Goal: Task Accomplishment & Management: Complete application form

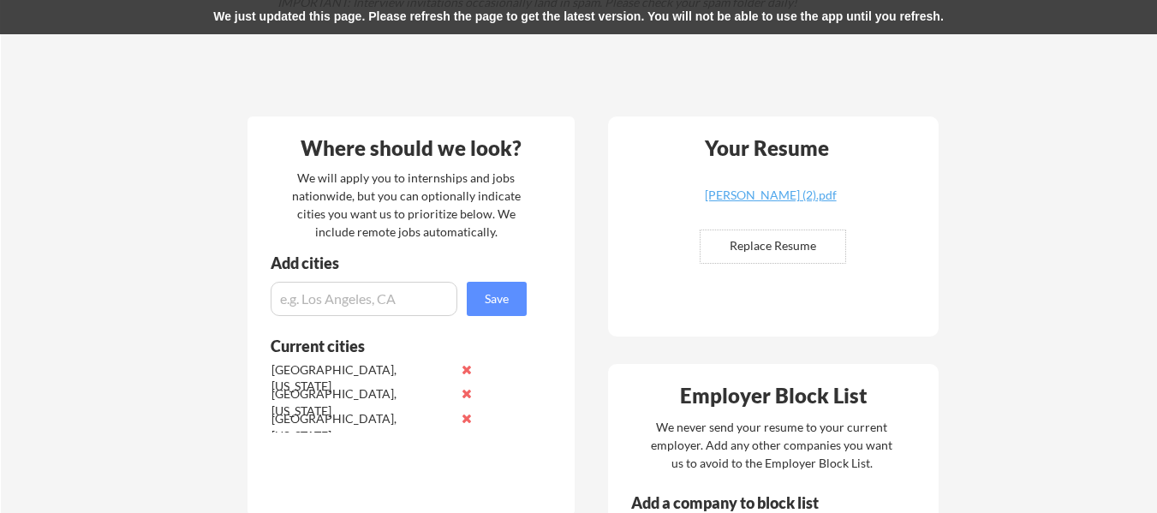
scroll to position [290, 0]
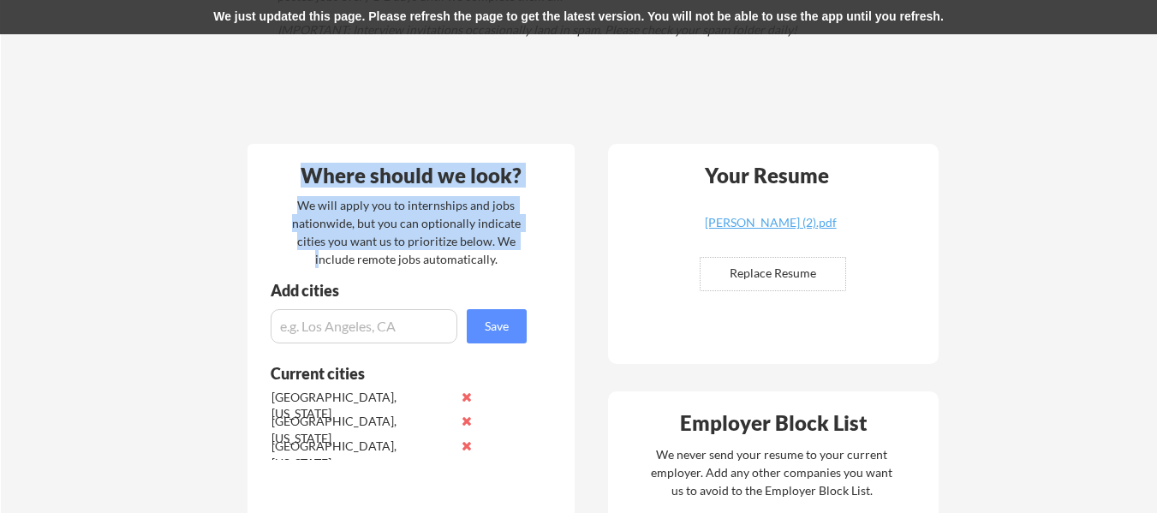
drag, startPoint x: 782, startPoint y: 351, endPoint x: 287, endPoint y: 295, distance: 498.3
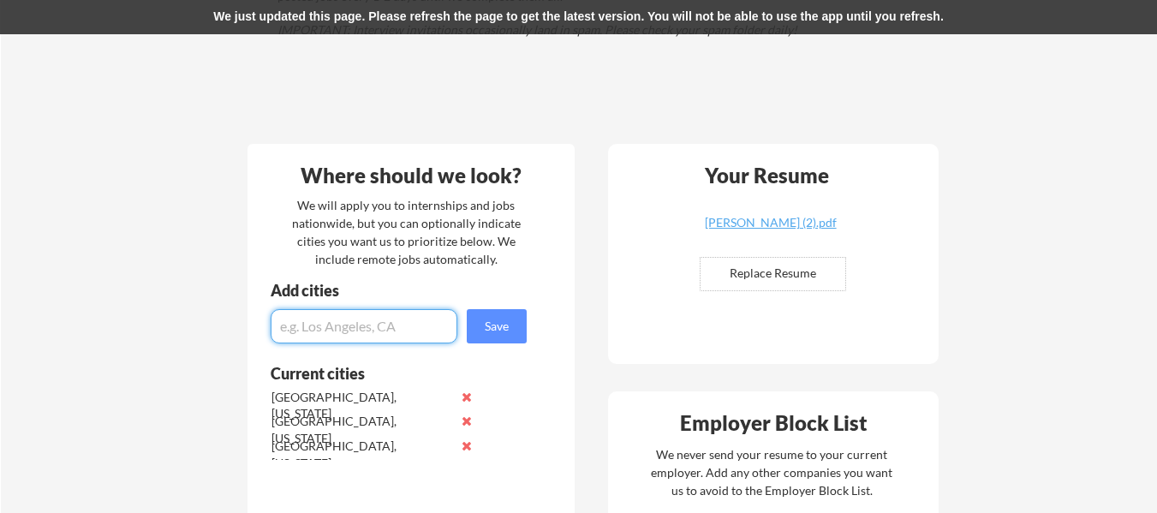
click at [413, 321] on input "input" at bounding box center [364, 326] width 187 height 34
type input "[GEOGRAPHIC_DATA], [US_STATE]"
click at [504, 331] on button "Save" at bounding box center [497, 326] width 60 height 34
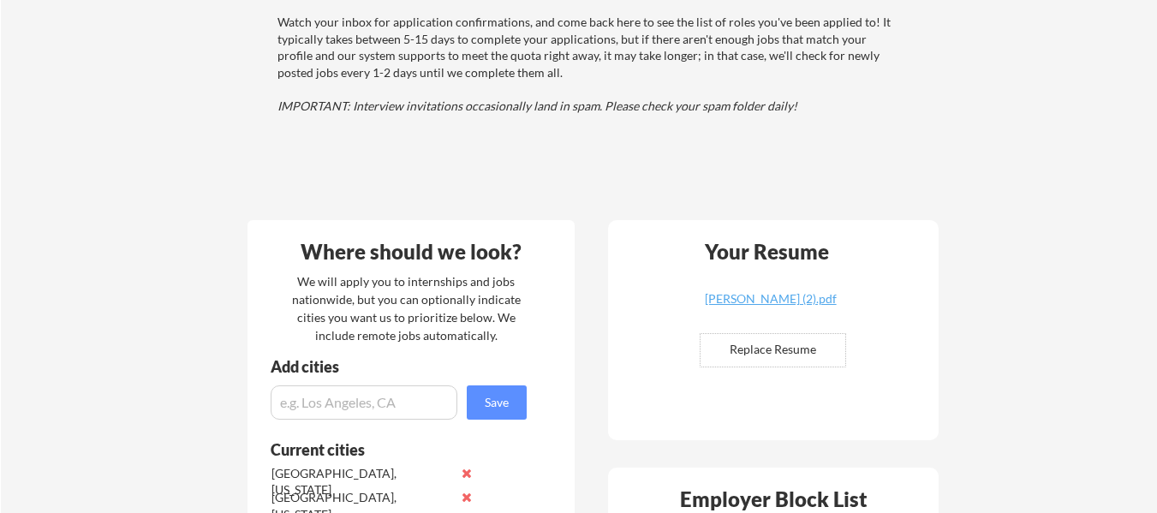
scroll to position [223, 0]
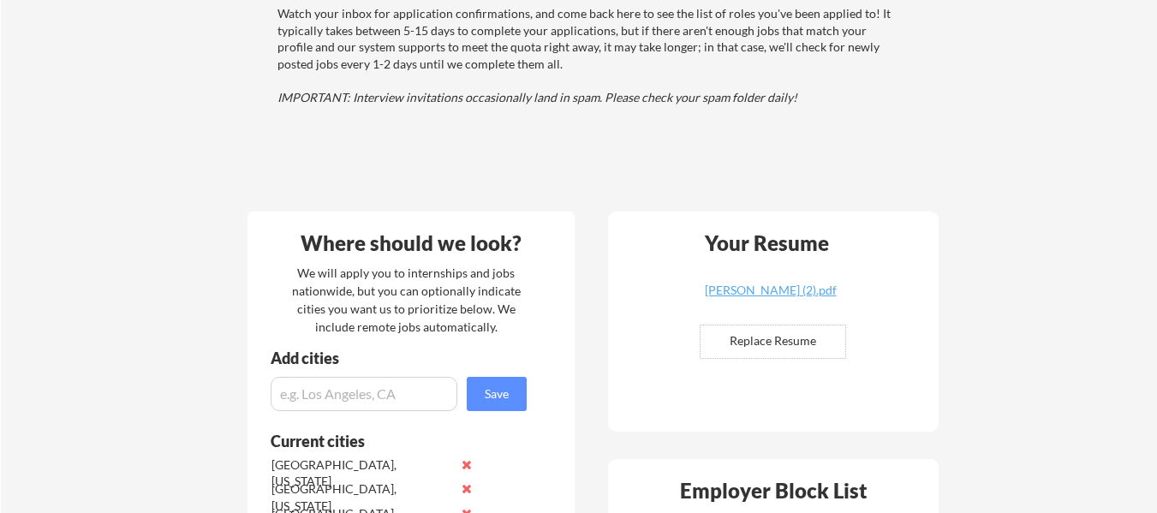
click at [383, 400] on input "input" at bounding box center [364, 394] width 187 height 34
click at [413, 321] on div "We will apply you to internships and jobs nationwide, but you can optionally in…" at bounding box center [407, 300] width 236 height 72
click at [385, 384] on input "input" at bounding box center [364, 394] width 187 height 34
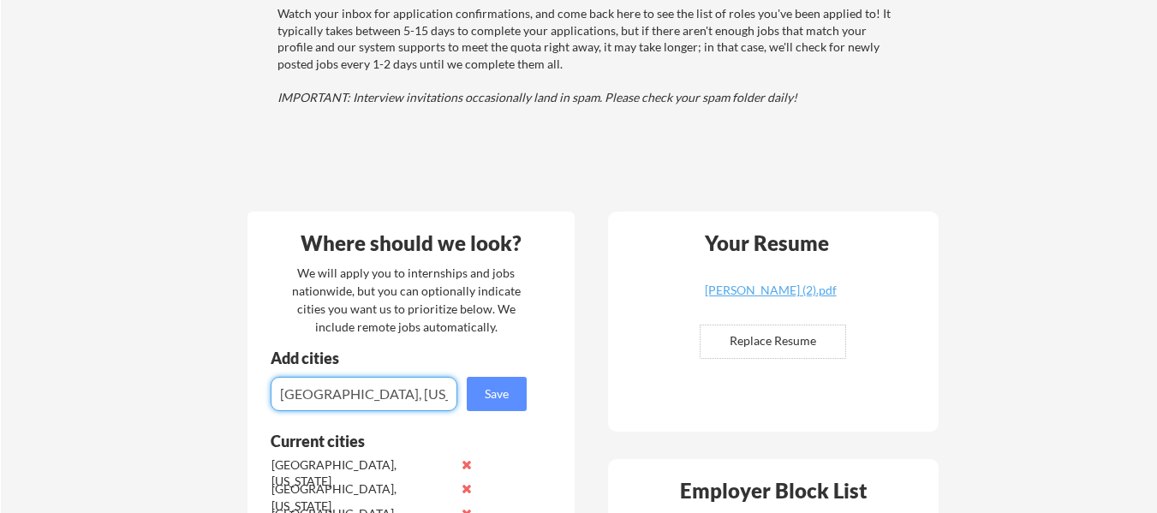
type input "[GEOGRAPHIC_DATA], [US_STATE]"
click at [494, 401] on button "Save" at bounding box center [497, 394] width 60 height 34
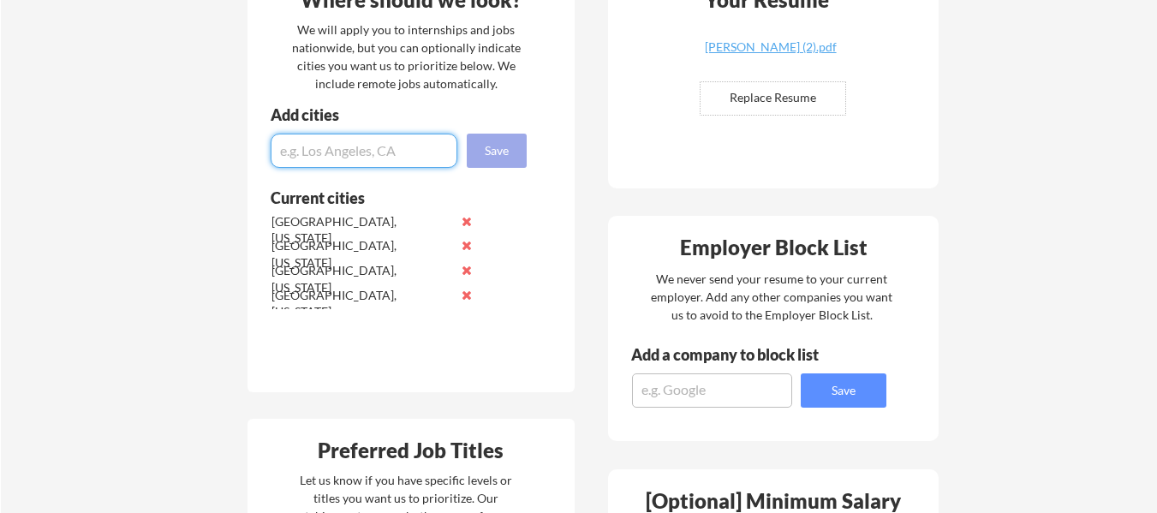
scroll to position [468, 0]
